Goal: Transaction & Acquisition: Book appointment/travel/reservation

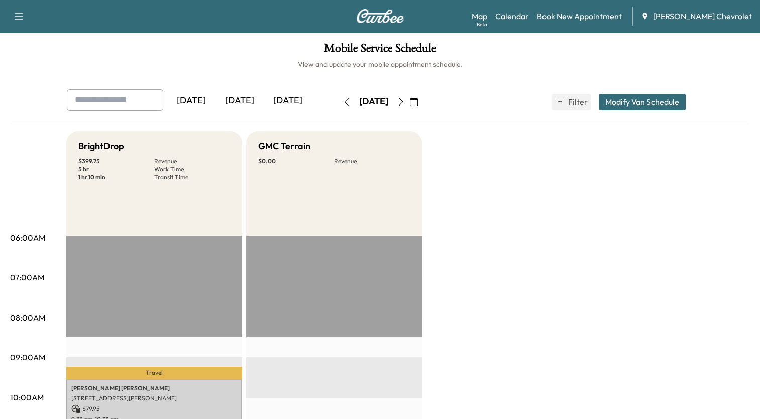
click at [418, 104] on icon "button" at bounding box center [414, 102] width 8 height 8
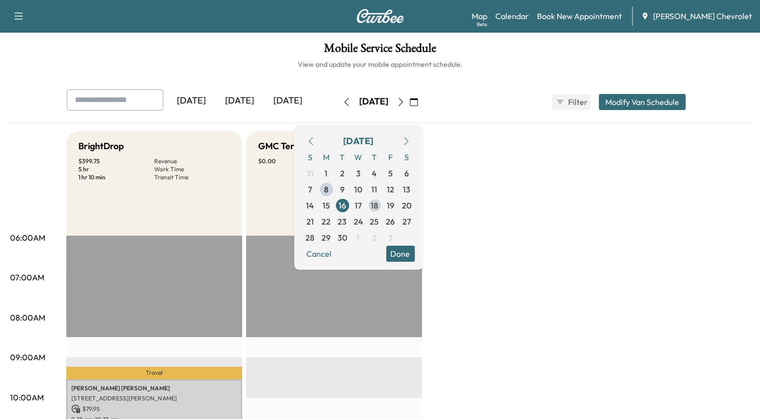
click at [378, 204] on span "18" at bounding box center [375, 206] width 8 height 12
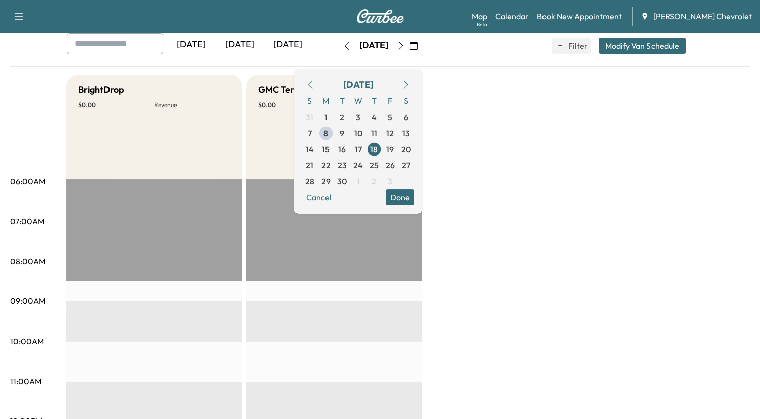
scroll to position [55, 0]
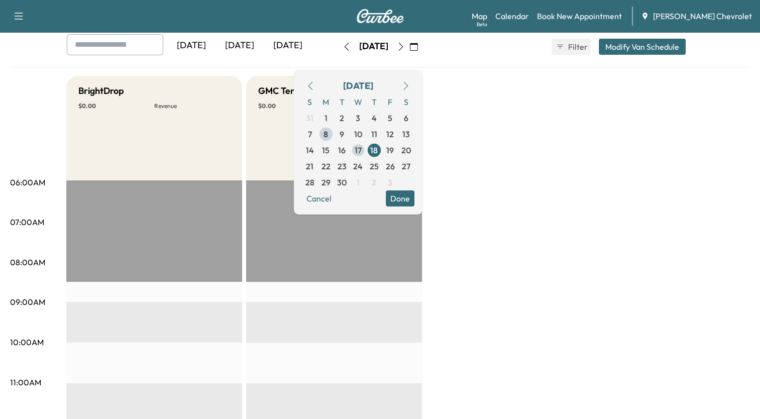
click at [362, 148] on span "17" at bounding box center [358, 150] width 7 height 12
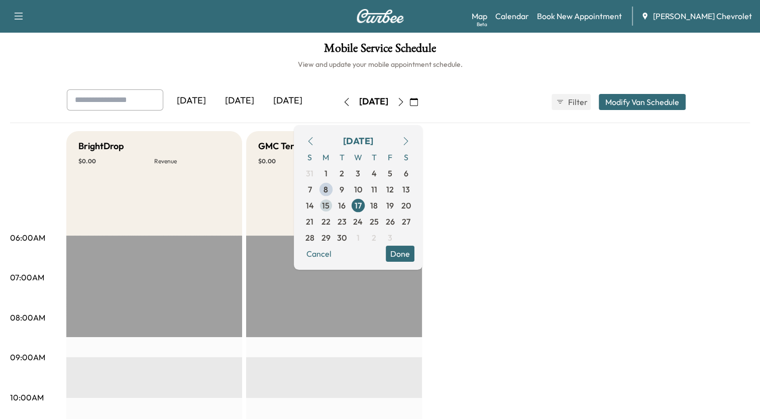
click at [334, 202] on span "15" at bounding box center [326, 206] width 16 height 16
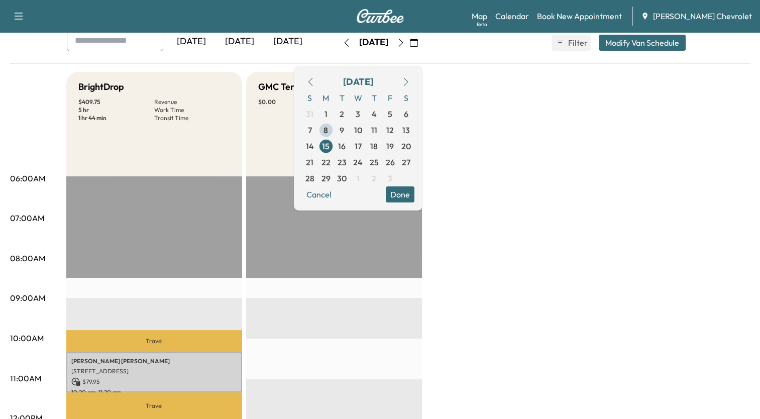
scroll to position [58, 0]
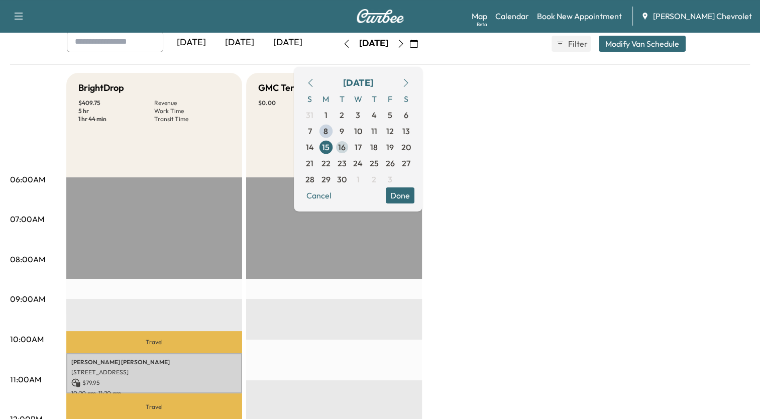
click at [346, 147] on span "16" at bounding box center [342, 147] width 8 height 12
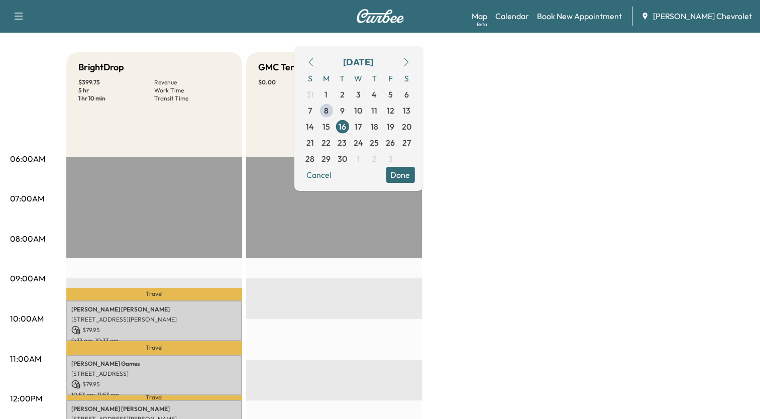
scroll to position [81, 0]
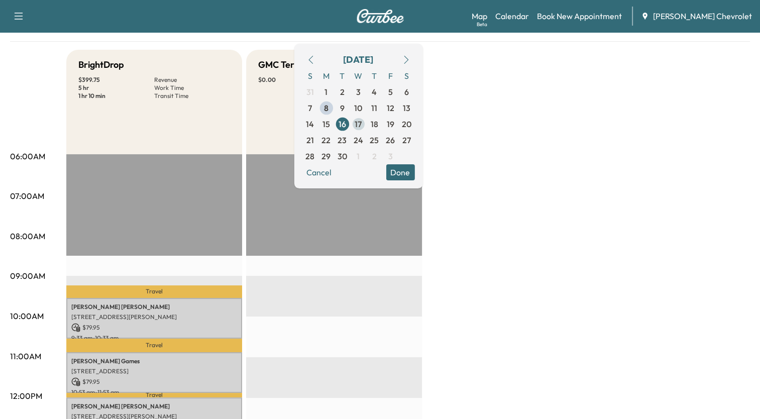
click at [362, 120] on span "17" at bounding box center [358, 124] width 7 height 12
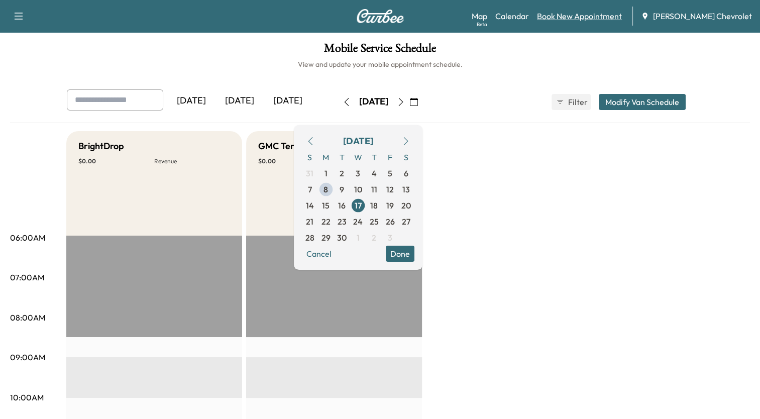
click at [587, 15] on link "Book New Appointment" at bounding box center [579, 16] width 85 height 12
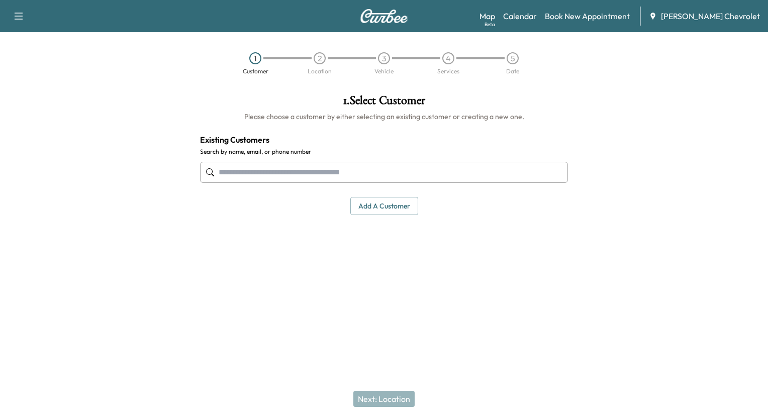
click at [476, 172] on input "text" at bounding box center [384, 172] width 368 height 21
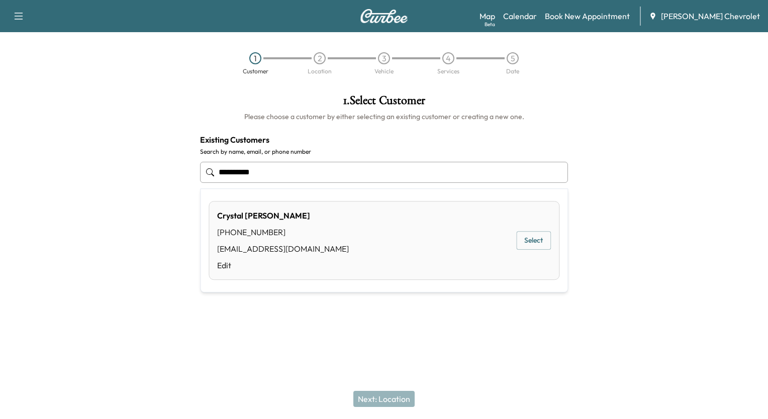
click at [533, 242] on button "Select" at bounding box center [533, 240] width 35 height 19
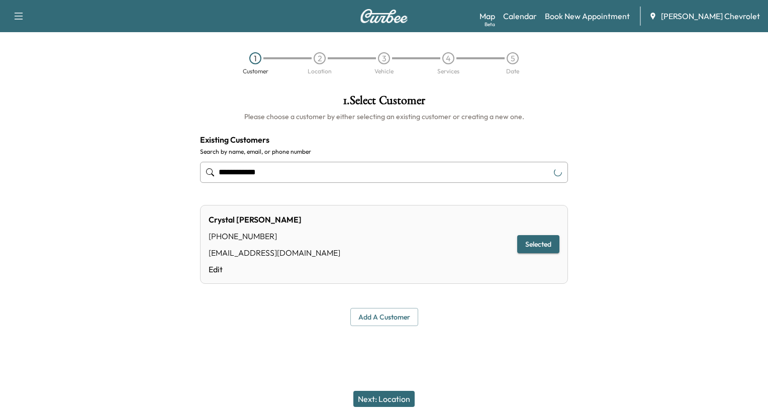
type input "**********"
click at [394, 397] on button "Next: Location" at bounding box center [383, 399] width 61 height 16
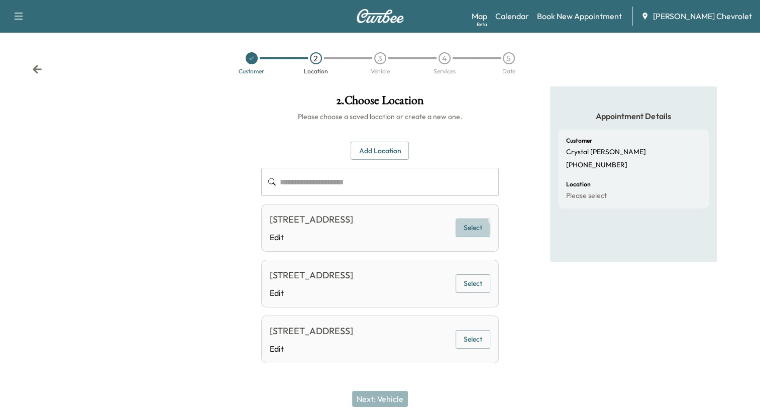
click at [471, 236] on button "Select" at bounding box center [473, 228] width 35 height 19
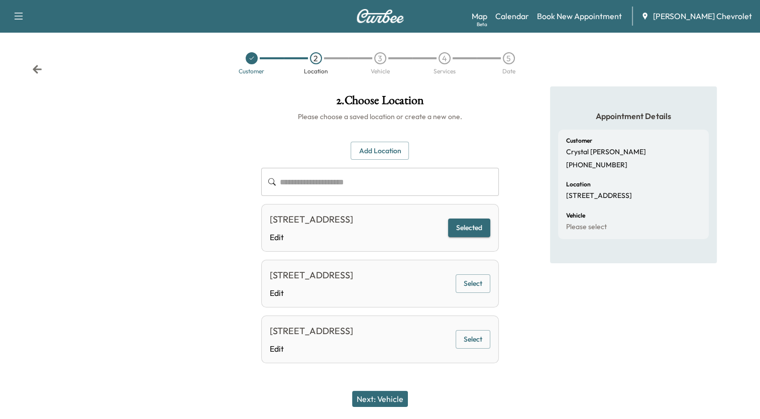
click at [371, 400] on button "Next: Vehicle" at bounding box center [380, 399] width 56 height 16
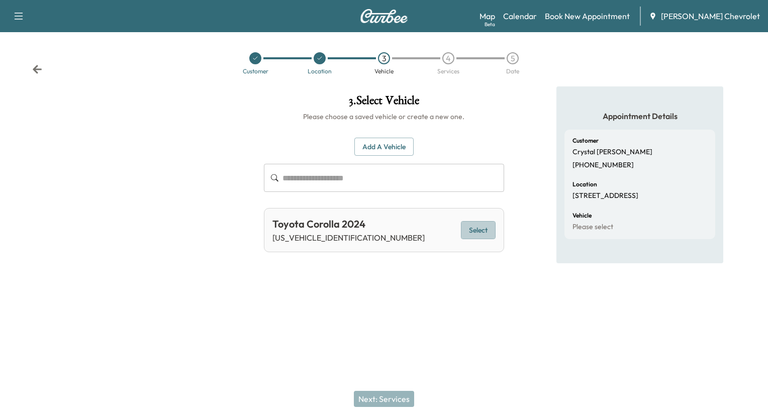
click at [485, 221] on button "Select" at bounding box center [478, 230] width 35 height 19
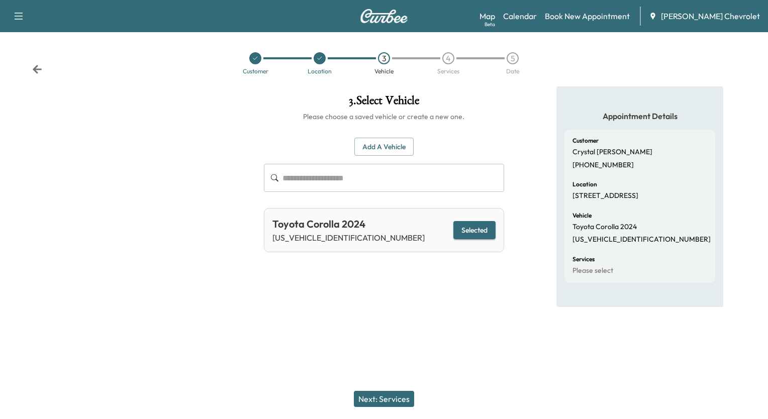
click at [394, 400] on button "Next: Services" at bounding box center [384, 399] width 60 height 16
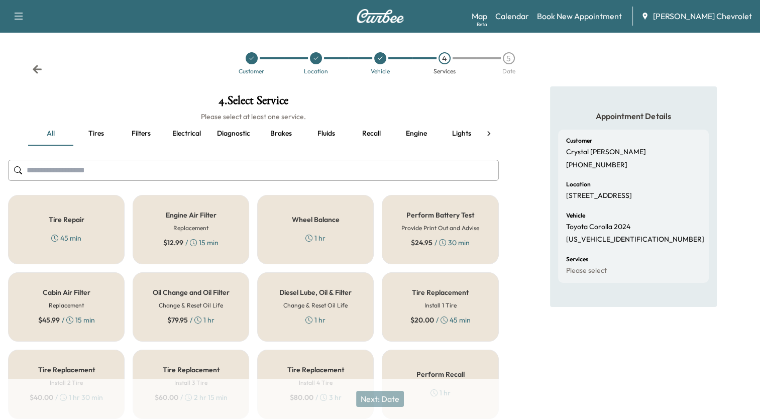
click at [183, 300] on div "Oil Change and Oil Filter Change & Reset Oil Life $ 79.95 / 1 hr" at bounding box center [191, 306] width 117 height 69
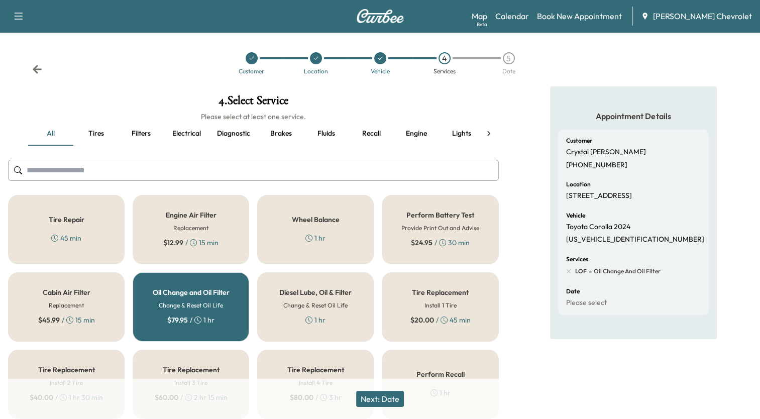
click at [395, 399] on button "Next: Date" at bounding box center [380, 399] width 48 height 16
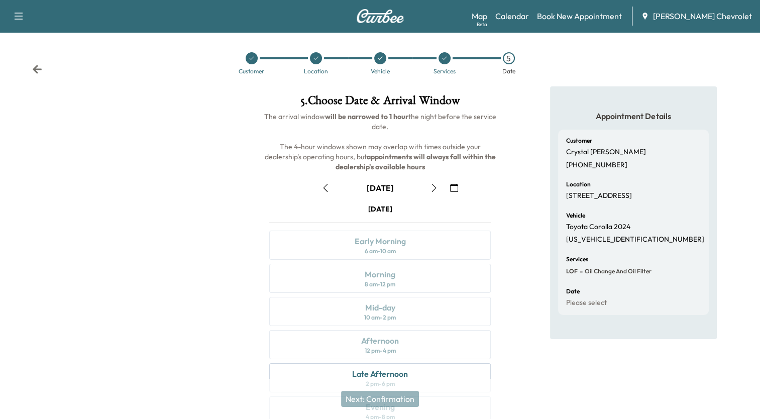
click at [455, 188] on icon "button" at bounding box center [454, 188] width 8 height 8
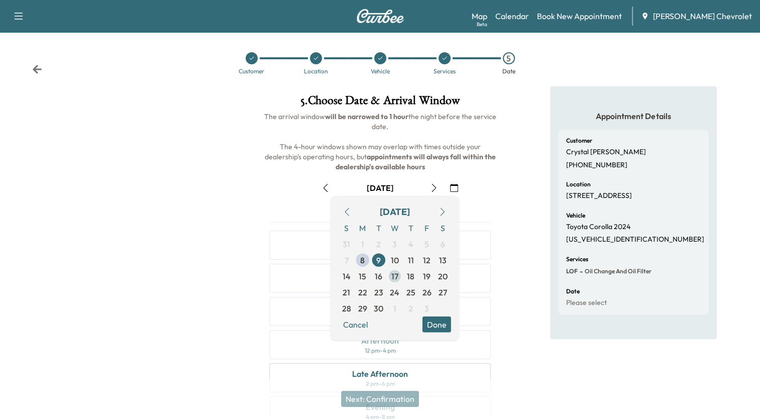
click at [395, 277] on span "17" at bounding box center [395, 276] width 7 height 12
click at [447, 326] on button "Done" at bounding box center [437, 325] width 29 height 16
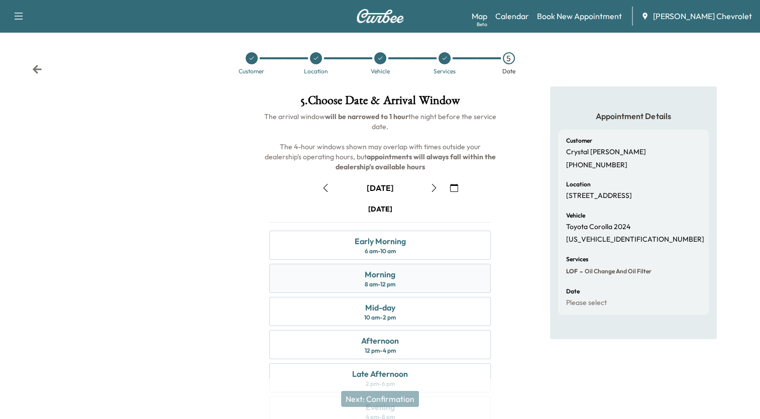
click at [403, 279] on div "Morning 8 am - 12 pm" at bounding box center [379, 278] width 221 height 29
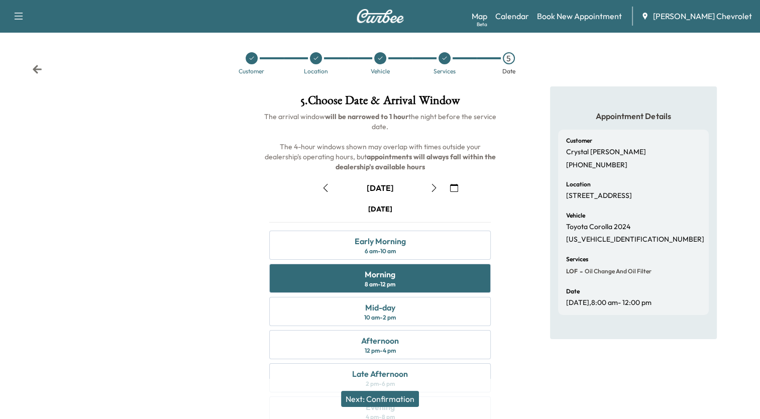
click at [415, 400] on button "Next: Confirmation" at bounding box center [380, 399] width 78 height 16
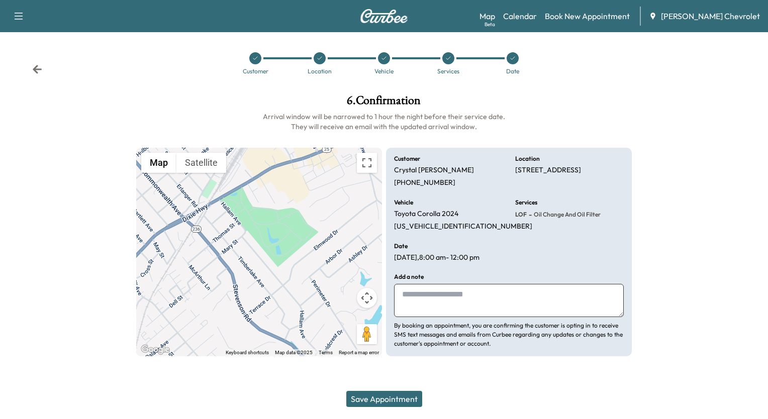
click at [414, 293] on textarea at bounding box center [509, 300] width 230 height 33
click at [440, 294] on textarea "**********" at bounding box center [509, 300] width 230 height 33
click at [455, 295] on textarea "**********" at bounding box center [509, 300] width 230 height 33
type textarea "**********"
click at [392, 401] on button "Save Appointment" at bounding box center [384, 399] width 76 height 16
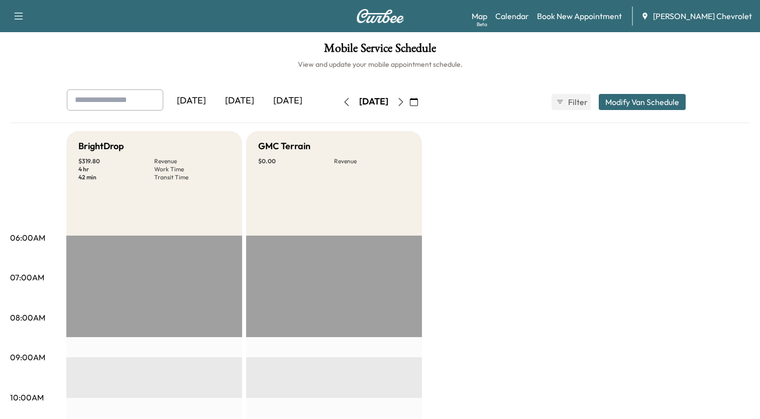
scroll to position [50, 0]
